Goal: Information Seeking & Learning: Learn about a topic

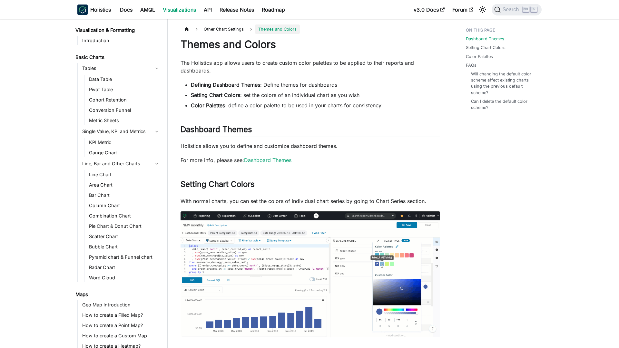
scroll to position [315, 0]
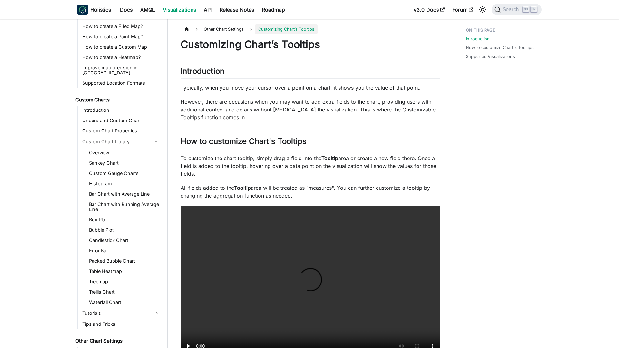
scroll to position [315, 0]
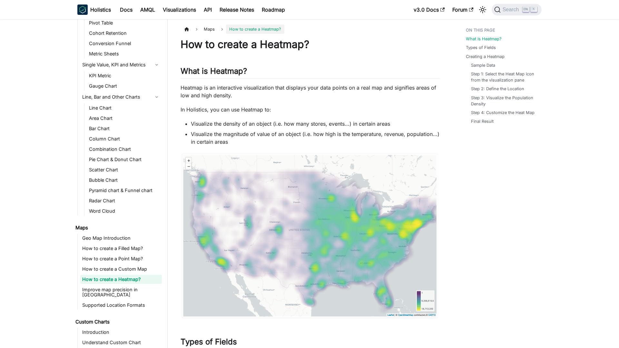
scroll to position [68, 0]
